Goal: Task Accomplishment & Management: Use online tool/utility

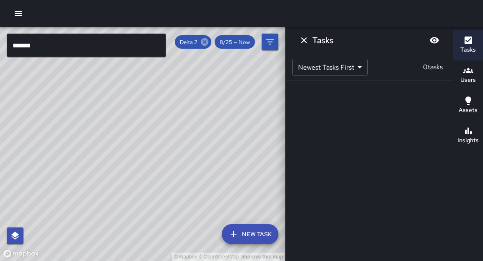
click at [202, 44] on icon at bounding box center [205, 42] width 8 height 8
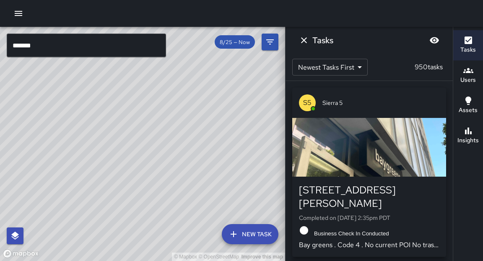
drag, startPoint x: 145, startPoint y: 168, endPoint x: 240, endPoint y: 64, distance: 140.3
click at [240, 64] on div "© Mapbox © OpenStreetMap Improve this map" at bounding box center [142, 144] width 285 height 234
drag, startPoint x: 112, startPoint y: 151, endPoint x: 160, endPoint y: 121, distance: 56.5
click at [160, 121] on div "© Mapbox © OpenStreetMap Improve this map" at bounding box center [142, 144] width 285 height 234
drag, startPoint x: 108, startPoint y: 143, endPoint x: 153, endPoint y: 130, distance: 46.7
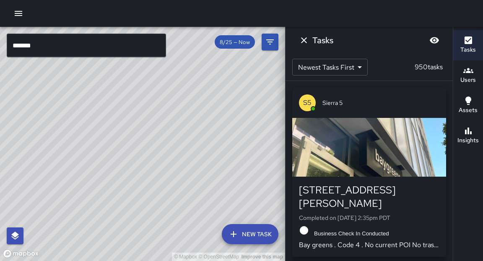
click at [153, 130] on div "© Mapbox © OpenStreetMap Improve this map" at bounding box center [142, 144] width 285 height 234
drag, startPoint x: 153, startPoint y: 152, endPoint x: 162, endPoint y: 140, distance: 14.9
click at [160, 169] on div "© Mapbox © OpenStreetMap Improve this map" at bounding box center [142, 144] width 285 height 234
drag, startPoint x: 204, startPoint y: 98, endPoint x: 198, endPoint y: 120, distance: 23.5
click at [198, 120] on div "© Mapbox © OpenStreetMap Improve this map" at bounding box center [142, 144] width 285 height 234
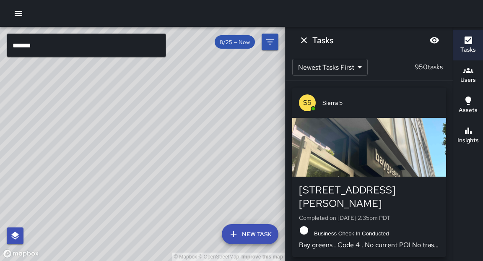
click at [306, 40] on icon "Dismiss" at bounding box center [304, 40] width 10 height 10
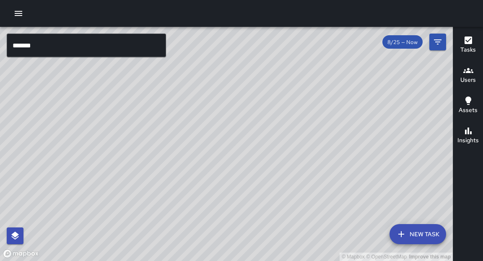
drag, startPoint x: 310, startPoint y: 84, endPoint x: 279, endPoint y: 130, distance: 55.8
click at [297, 139] on div "© Mapbox © OpenStreetMap Improve this map" at bounding box center [226, 144] width 453 height 234
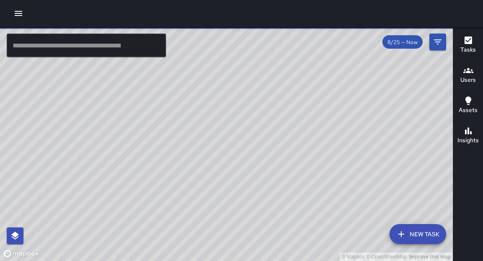
click at [225, 118] on div "© Mapbox © OpenStreetMap Improve this map" at bounding box center [226, 144] width 453 height 234
drag, startPoint x: 184, startPoint y: 163, endPoint x: 195, endPoint y: 137, distance: 28.0
click at [195, 137] on div "© Mapbox © OpenStreetMap Improve this map" at bounding box center [226, 144] width 453 height 234
click at [22, 14] on icon "button" at bounding box center [18, 13] width 10 height 10
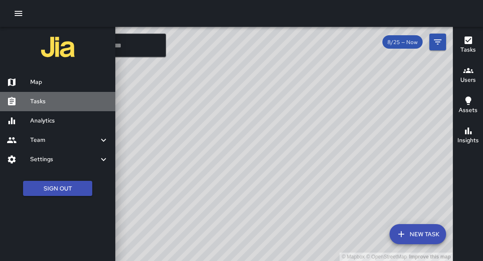
click at [42, 103] on h6 "Tasks" at bounding box center [69, 101] width 78 height 9
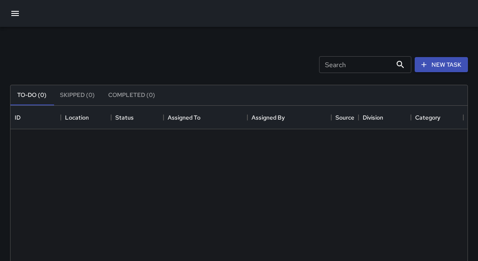
scroll to position [350, 452]
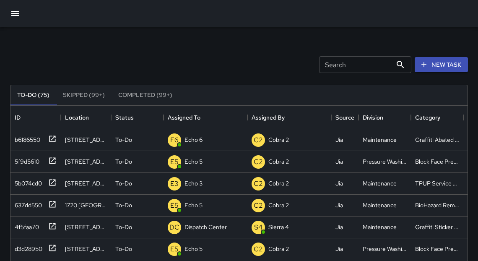
drag, startPoint x: 230, startPoint y: 51, endPoint x: 264, endPoint y: 51, distance: 34.4
click at [264, 51] on div "Search Search New Task" at bounding box center [238, 65] width 461 height 44
click at [193, 225] on p "Dispatch Center" at bounding box center [205, 226] width 42 height 8
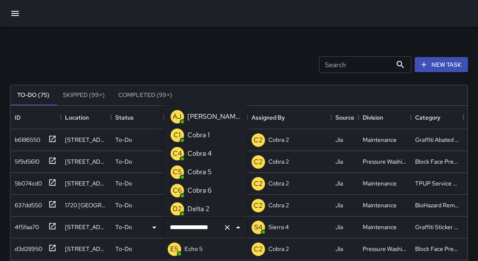
scroll to position [630, 0]
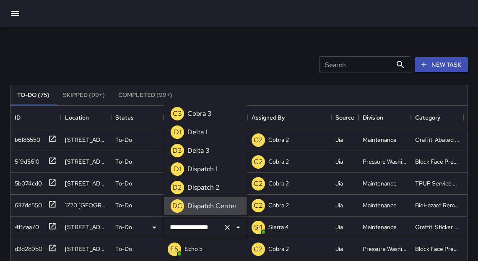
click at [193, 225] on input "**********" at bounding box center [194, 227] width 52 height 16
type input "*"
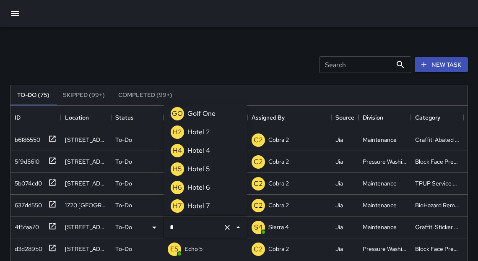
scroll to position [464, 0]
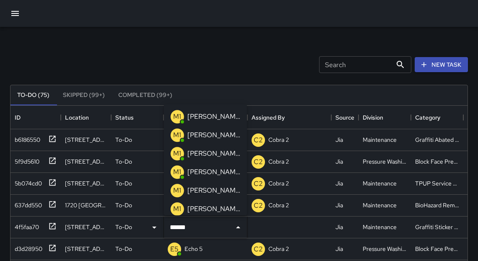
type input "*******"
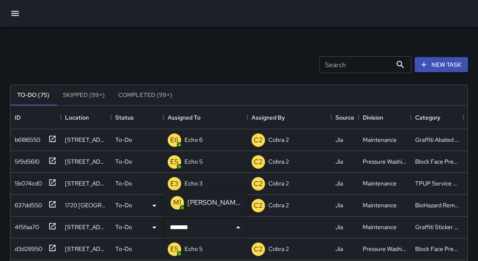
click at [200, 206] on p "[PERSON_NAME] 12" at bounding box center [213, 202] width 53 height 10
